Goal: Find specific page/section: Find specific page/section

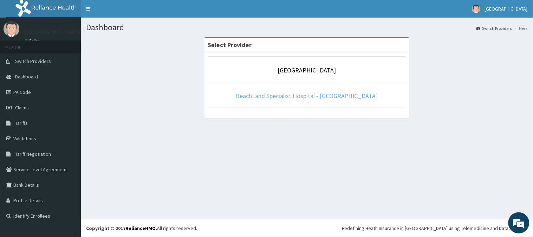
click at [316, 95] on link "BeachLand Specialist Hospital - [GEOGRAPHIC_DATA]" at bounding box center [307, 96] width 142 height 8
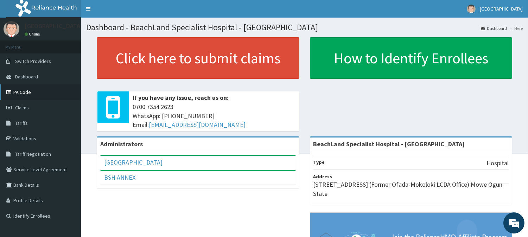
click at [27, 91] on link "PA Code" at bounding box center [40, 91] width 81 height 15
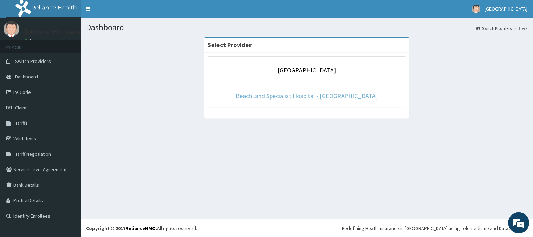
click at [306, 99] on link "BeachLand Specialist Hospital - [GEOGRAPHIC_DATA]" at bounding box center [307, 96] width 142 height 8
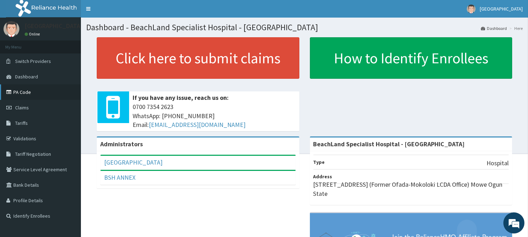
click at [26, 90] on link "PA Code" at bounding box center [40, 91] width 81 height 15
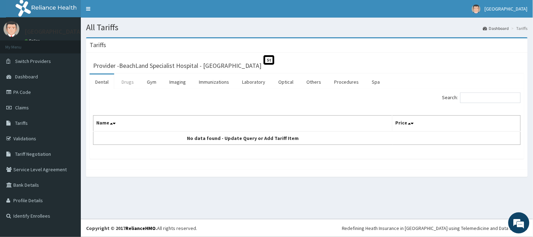
click at [127, 81] on link "Drugs" at bounding box center [128, 82] width 24 height 15
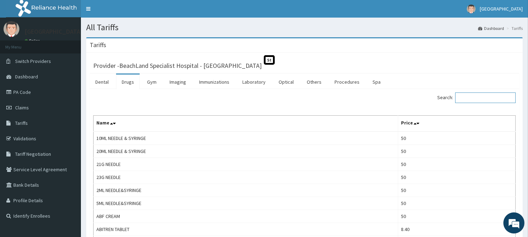
click at [486, 98] on input "Search:" at bounding box center [485, 97] width 60 height 11
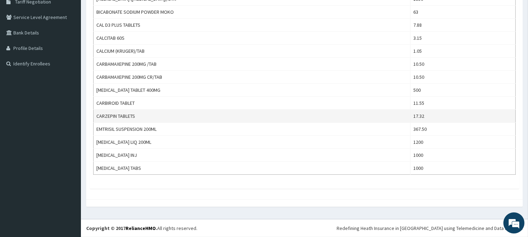
scroll to position [153, 0]
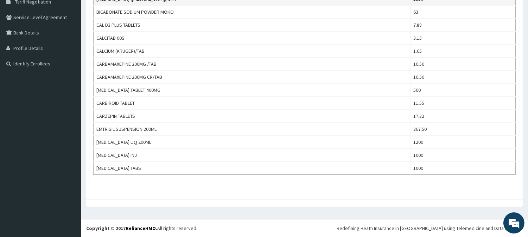
type input "carb"
